Goal: Information Seeking & Learning: Learn about a topic

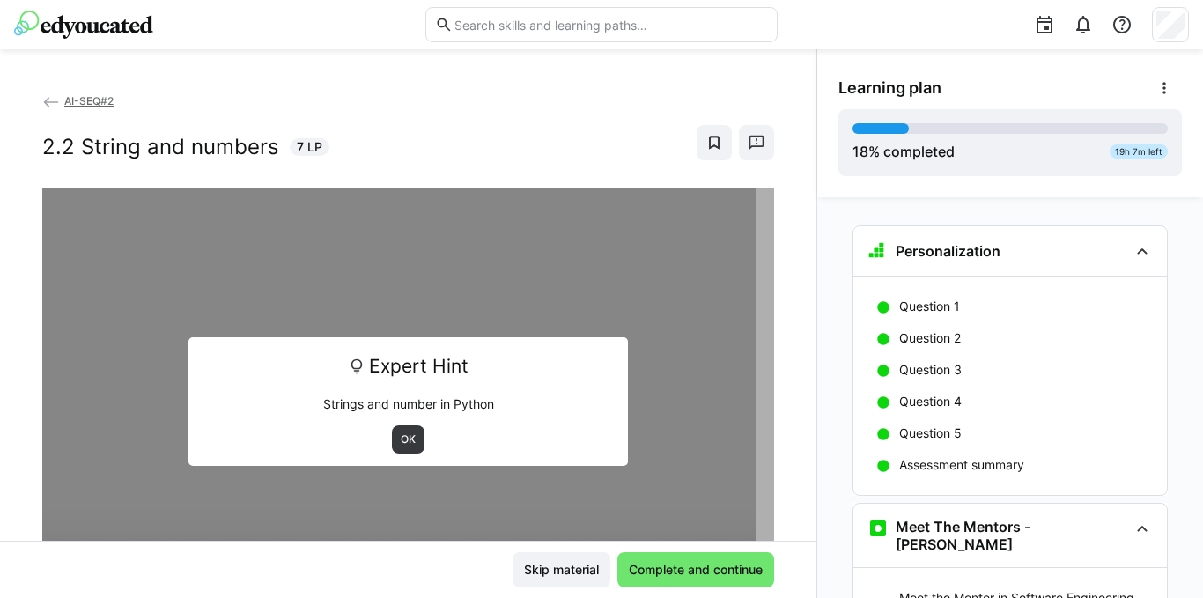
scroll to position [2145, 0]
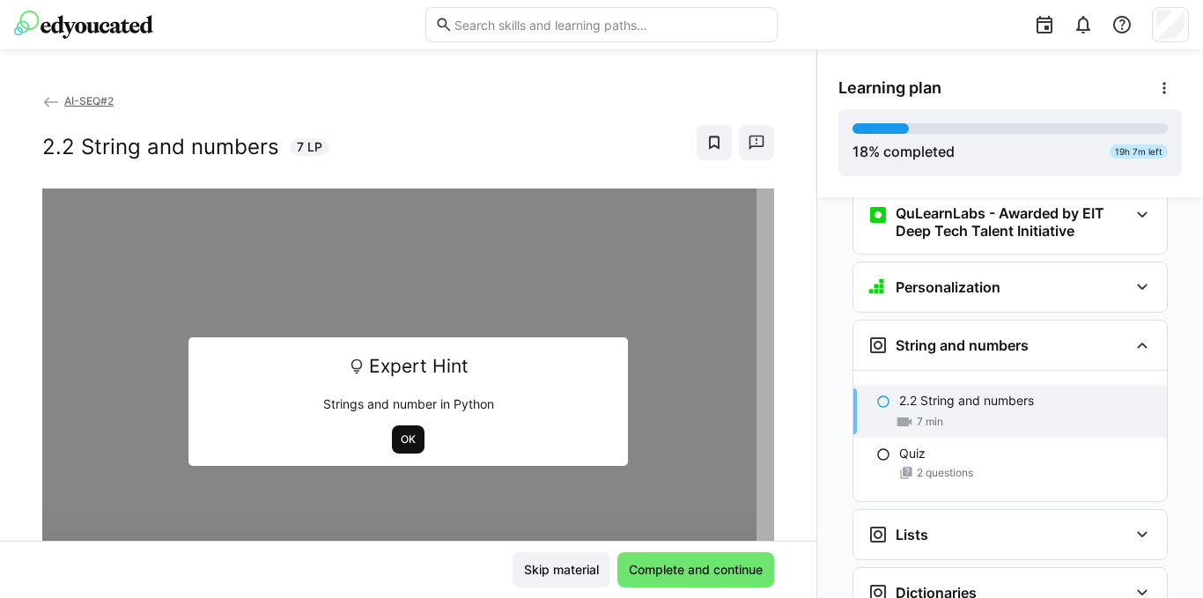
click at [411, 433] on span "OK" at bounding box center [408, 439] width 33 height 28
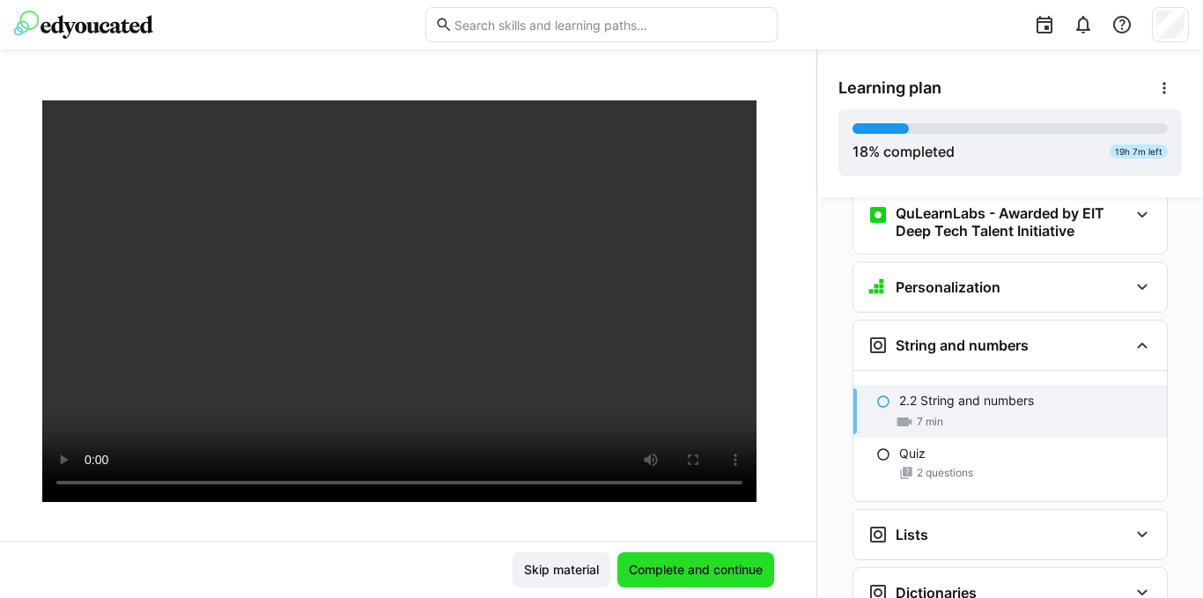
click at [626, 565] on span "Complete and continue" at bounding box center [695, 570] width 139 height 18
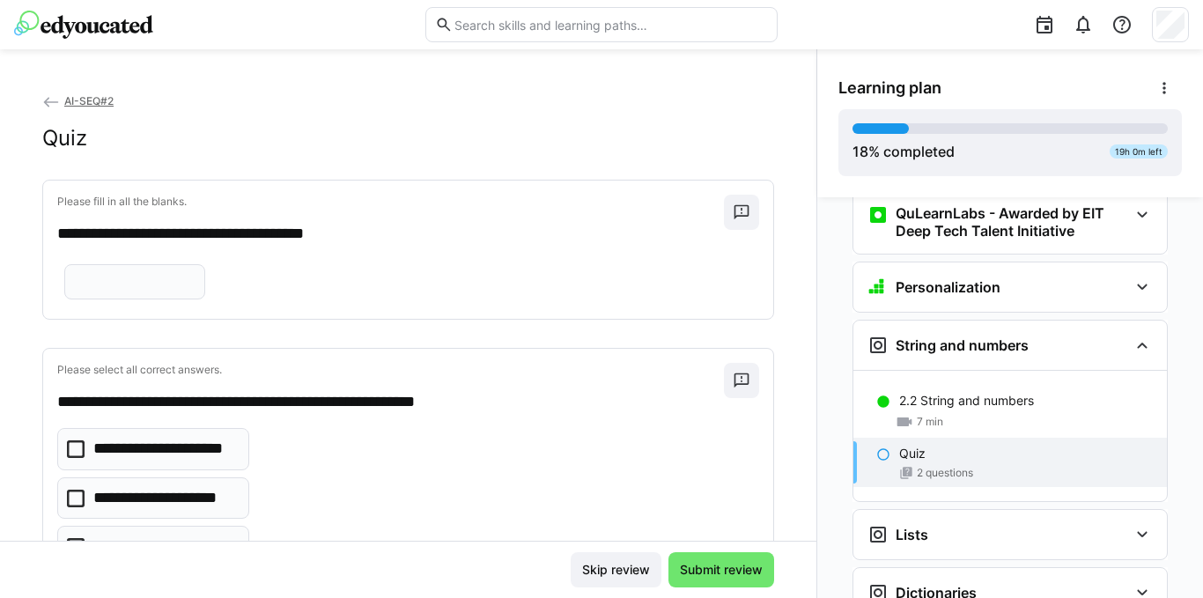
click at [128, 299] on eds-input at bounding box center [134, 281] width 141 height 35
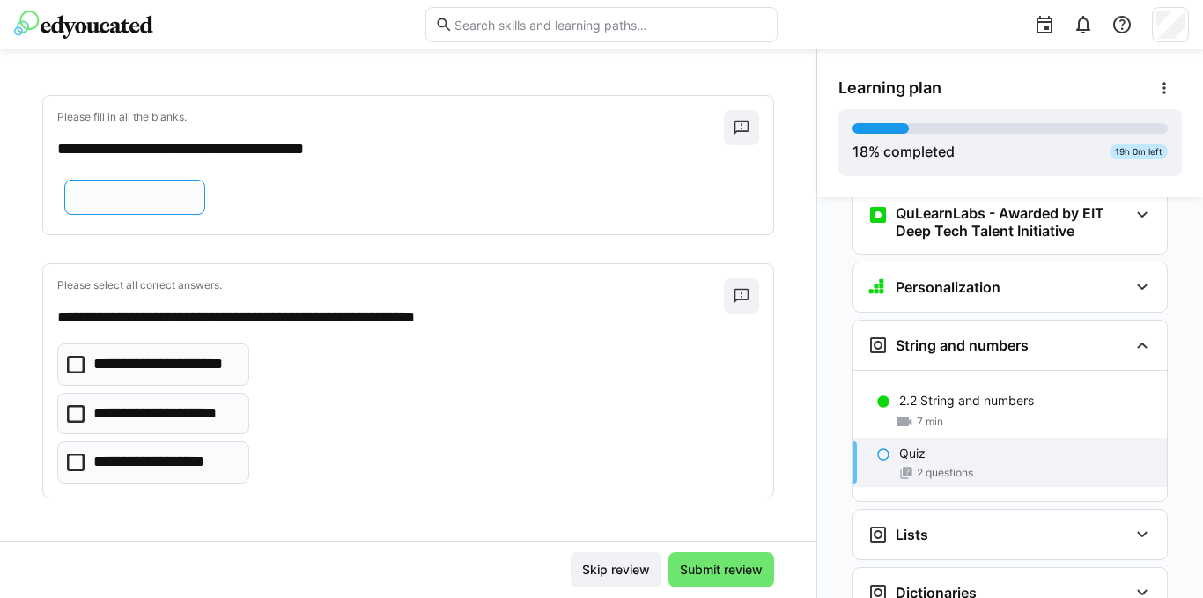
click at [185, 192] on input "text" at bounding box center [135, 197] width 122 height 16
click at [70, 412] on icon at bounding box center [76, 414] width 18 height 18
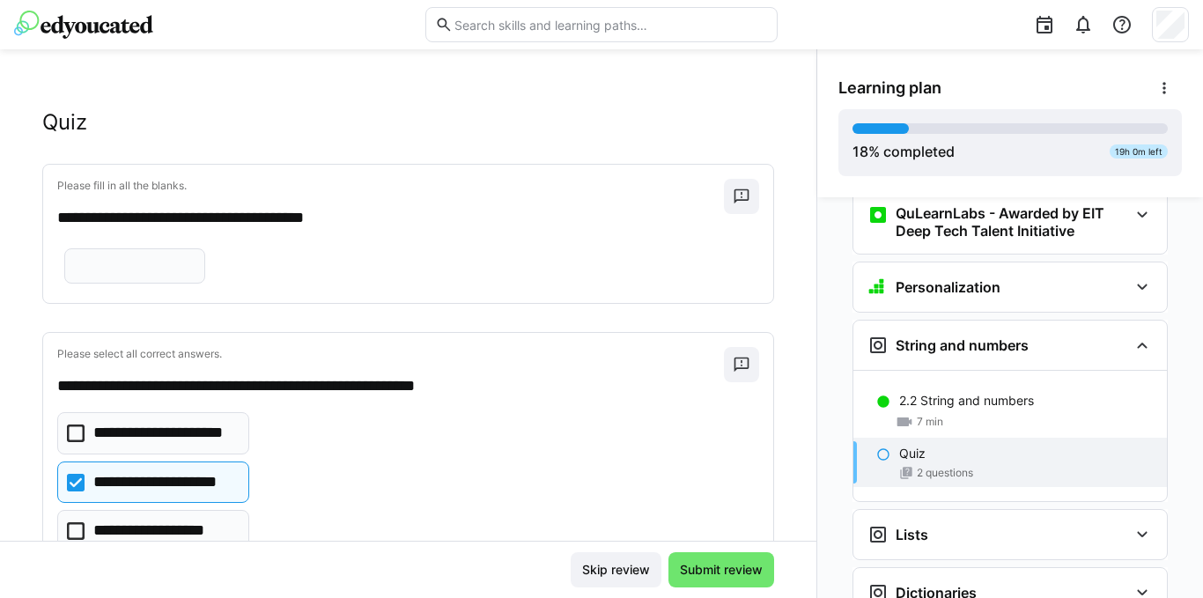
scroll to position [0, 0]
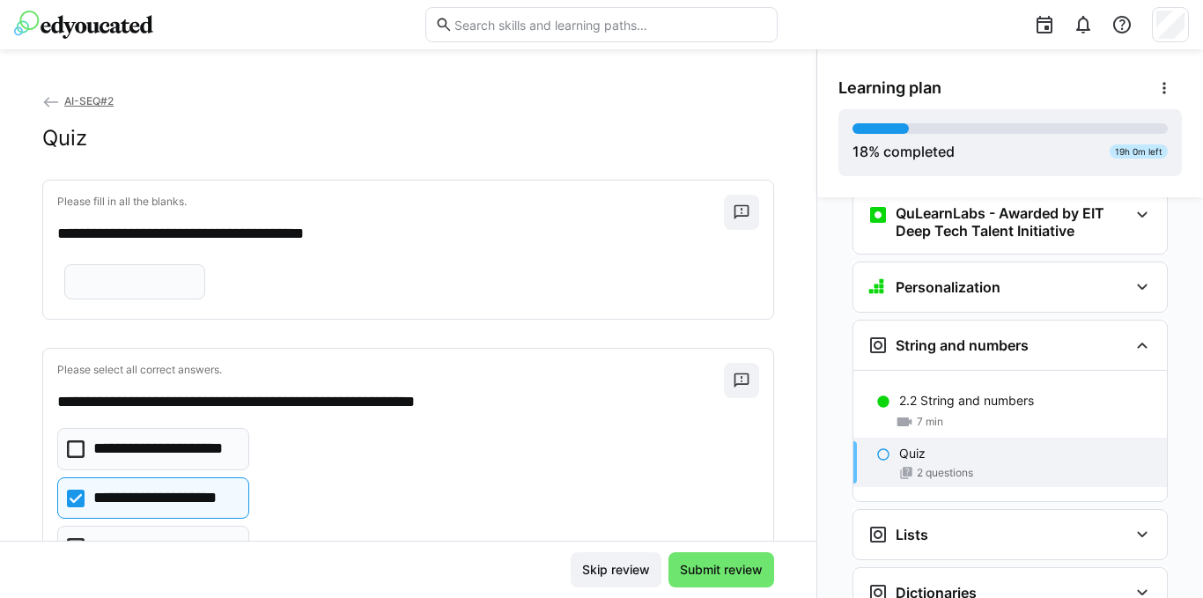
click at [98, 290] on input "text" at bounding box center [135, 282] width 122 height 16
type input "*"
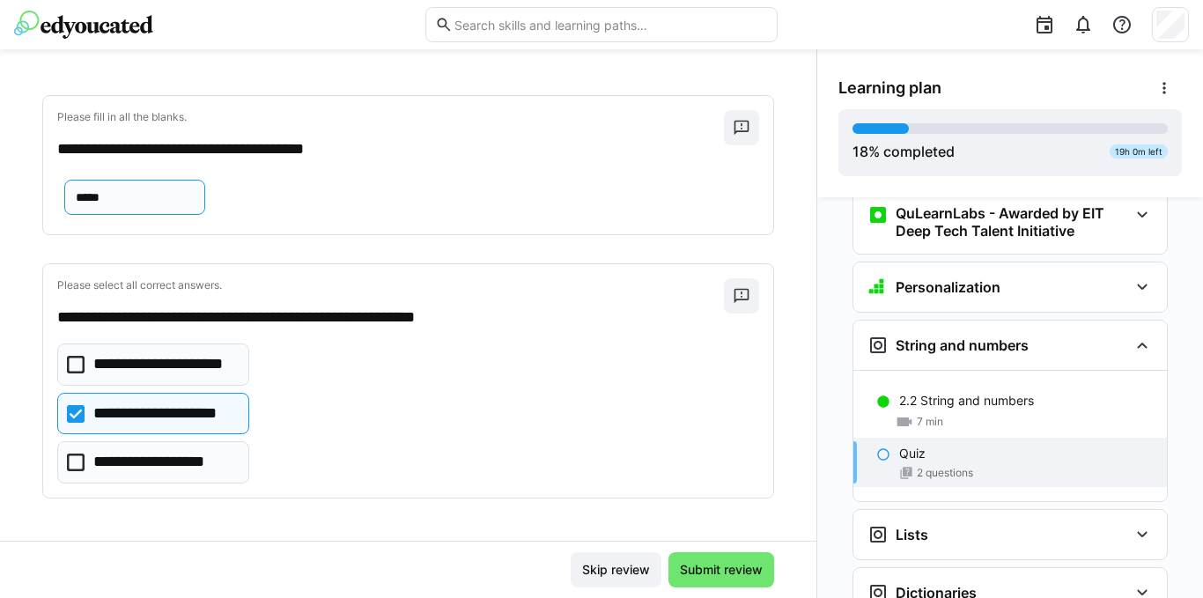
scroll to position [144, 0]
type input "*****"
click at [720, 572] on span "Submit review" at bounding box center [721, 570] width 88 height 18
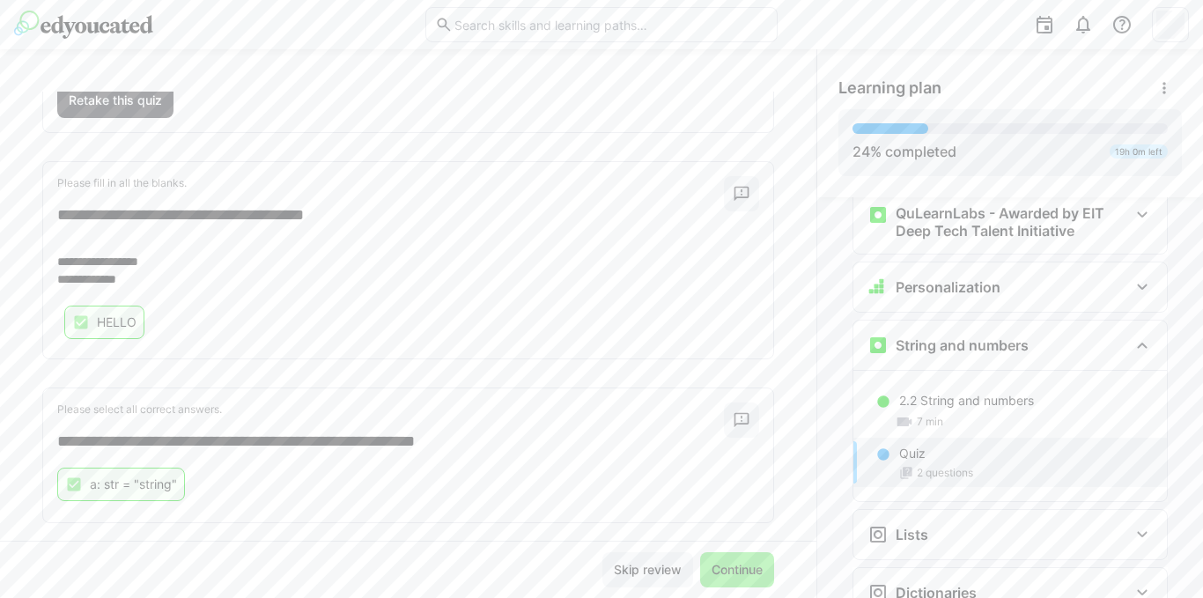
scroll to position [226, 0]
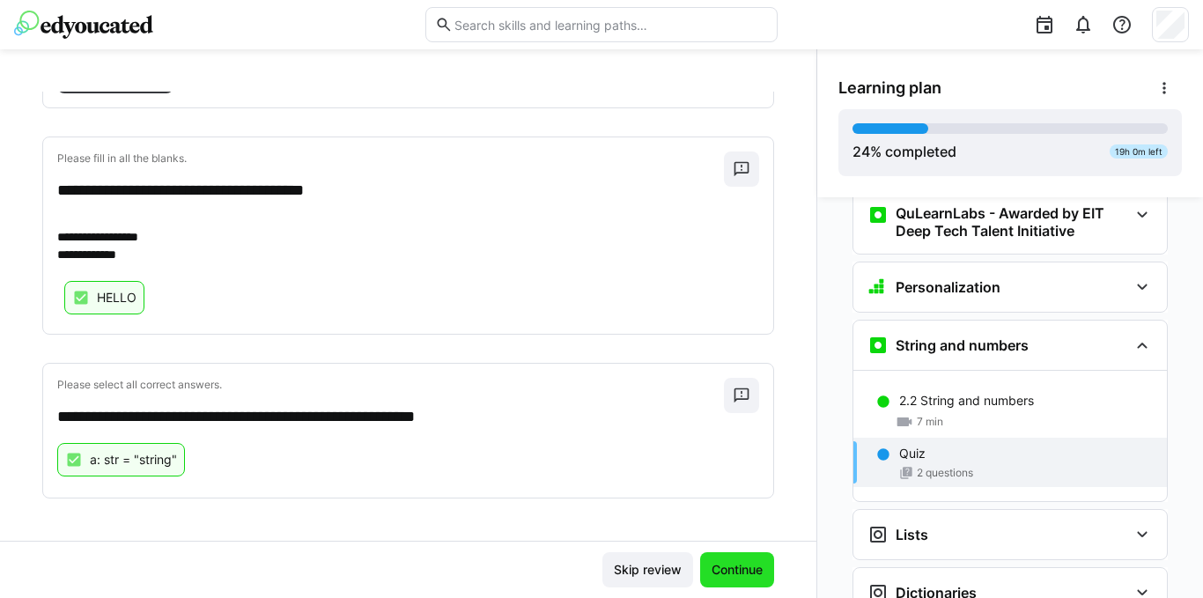
click at [723, 566] on span "Continue" at bounding box center [737, 570] width 56 height 18
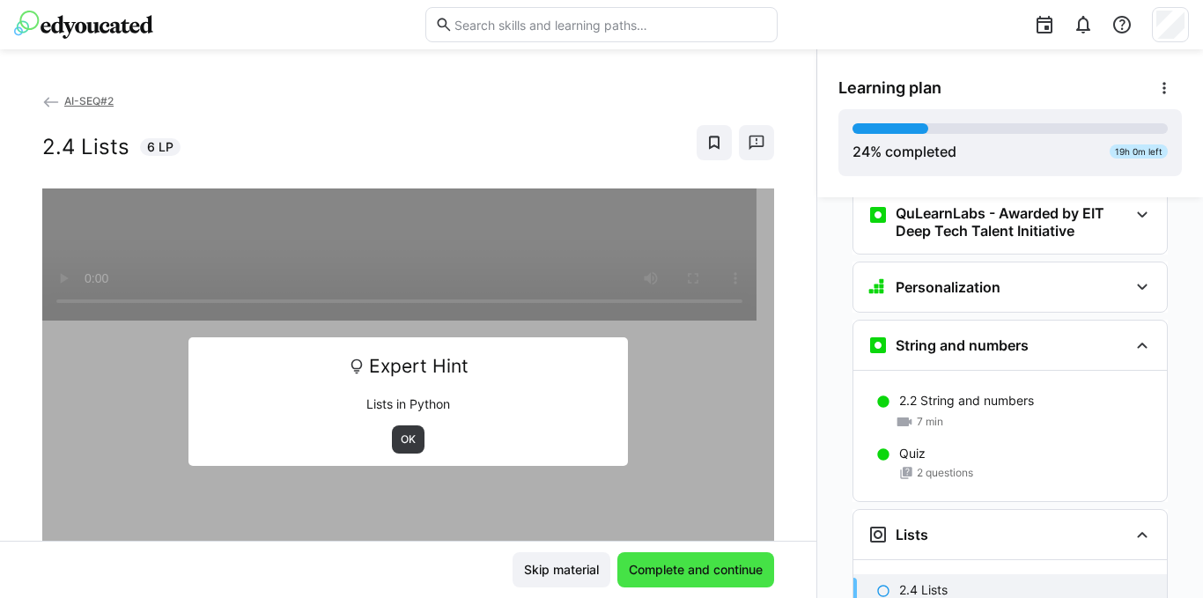
scroll to position [2428, 0]
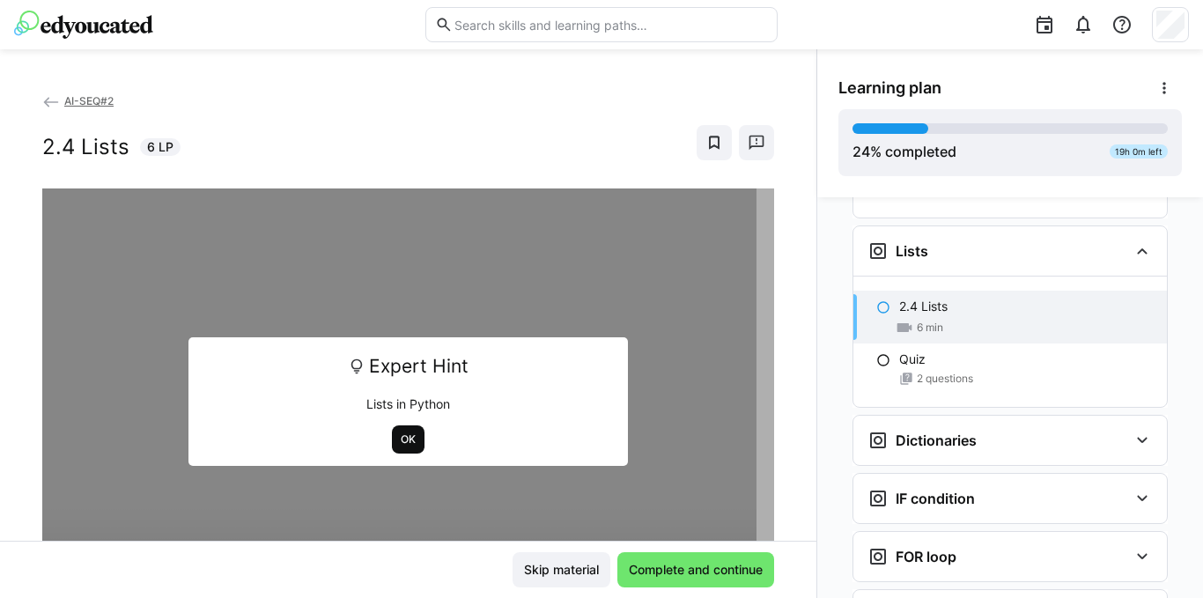
click at [399, 440] on span "OK" at bounding box center [408, 439] width 18 height 14
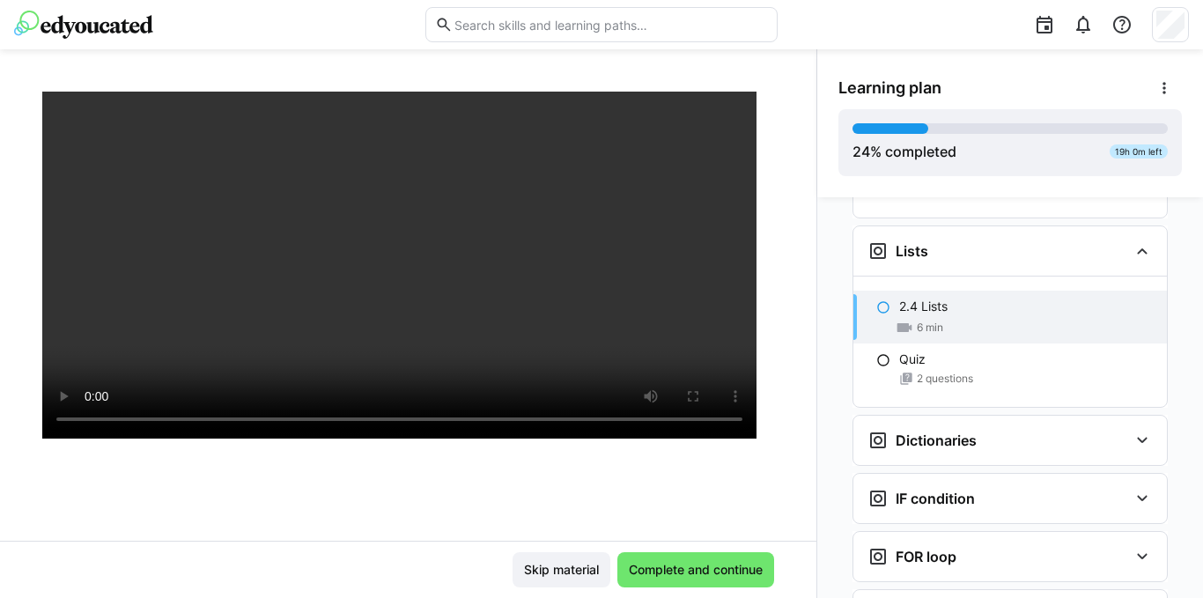
scroll to position [176, 0]
